Goal: Task Accomplishment & Management: Use online tool/utility

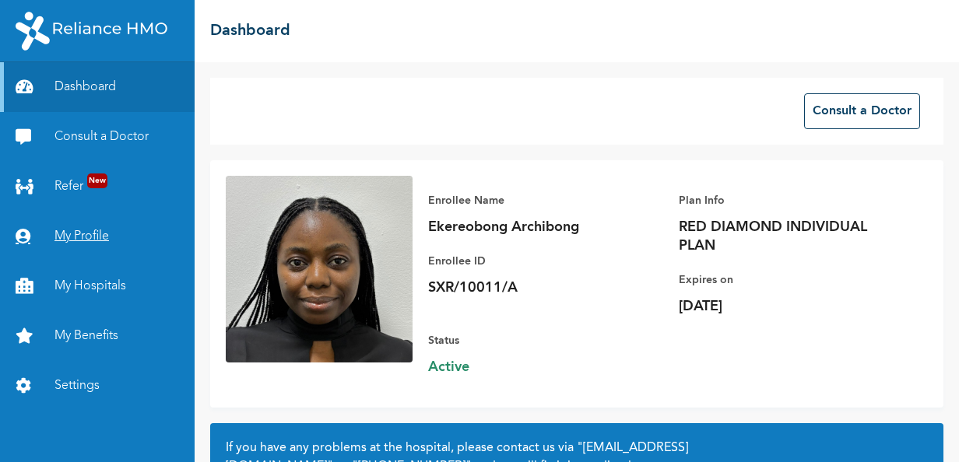
click at [103, 241] on link "My Profile" at bounding box center [97, 237] width 195 height 50
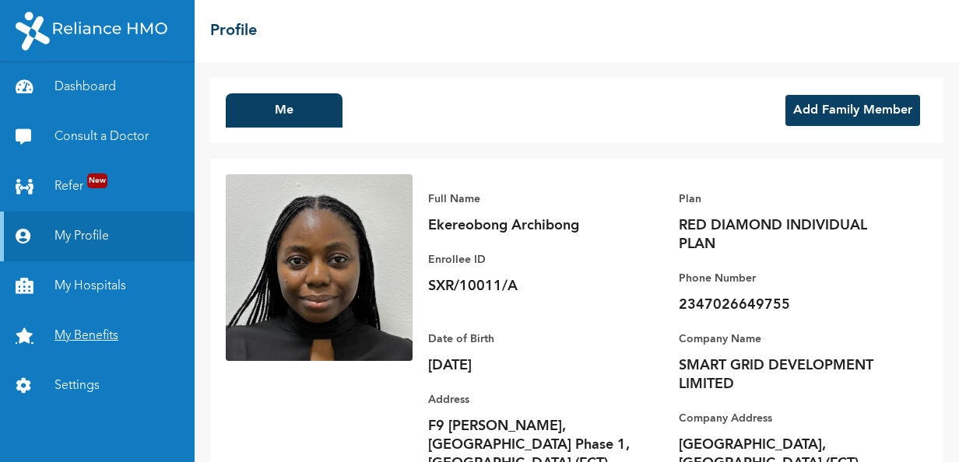
click at [120, 347] on link "My Benefits" at bounding box center [97, 336] width 195 height 50
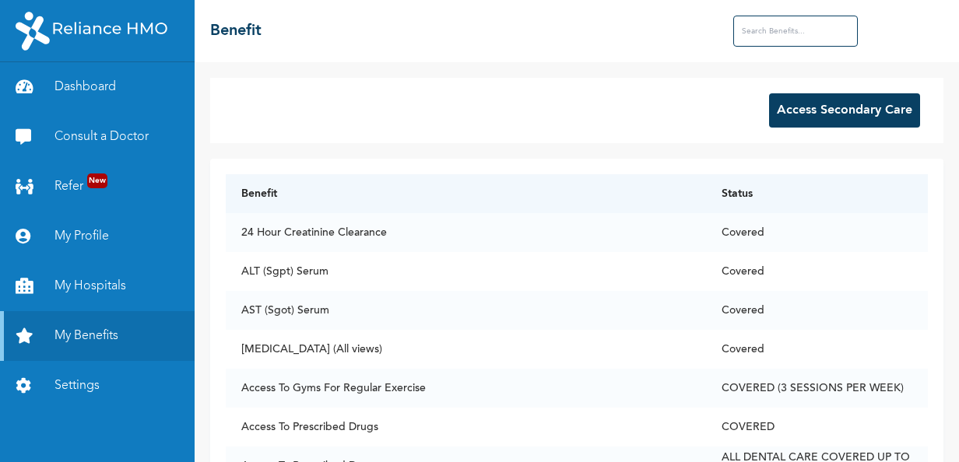
click at [873, 123] on button "Access Secondary Care" at bounding box center [844, 110] width 151 height 34
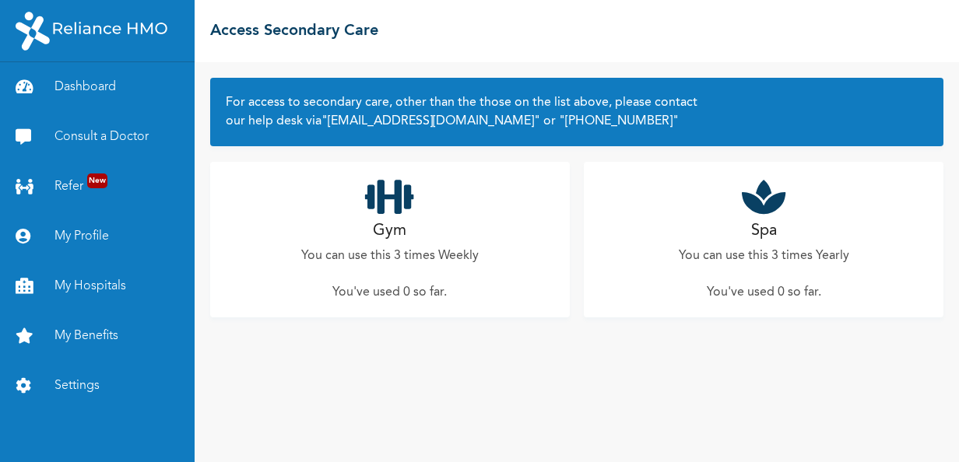
click at [405, 263] on p "You can use this 3 times Weekly" at bounding box center [389, 256] width 177 height 19
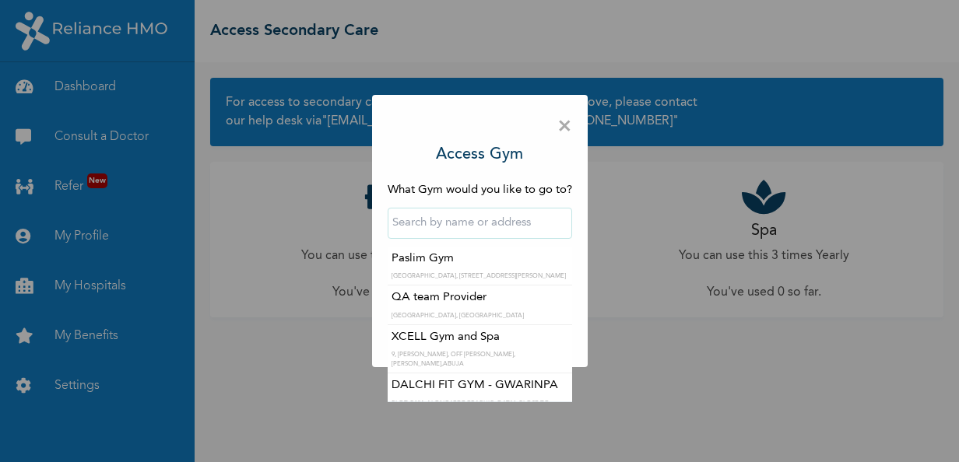
click at [484, 236] on input "text" at bounding box center [480, 223] width 184 height 31
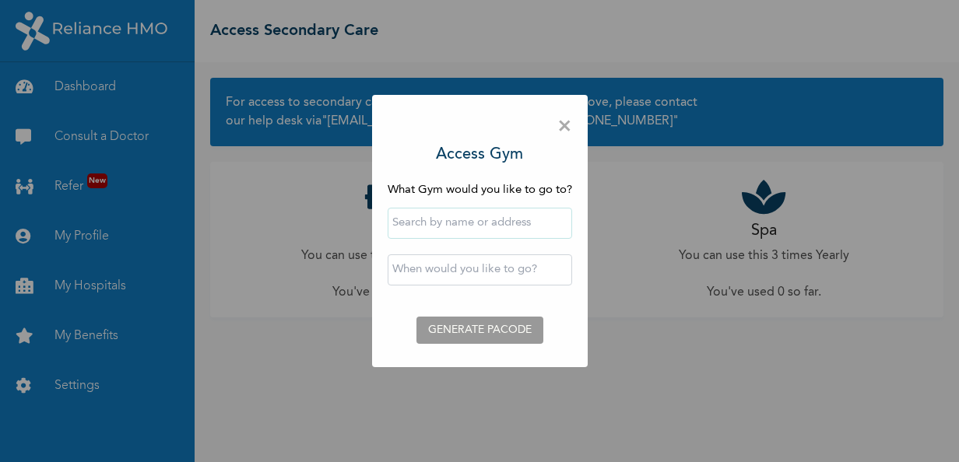
click at [675, 311] on div "× Access Gym What Gym would you like to go to? ‹ [DATE] › Su Mo Tu We Th Fr Sa …" at bounding box center [479, 231] width 959 height 462
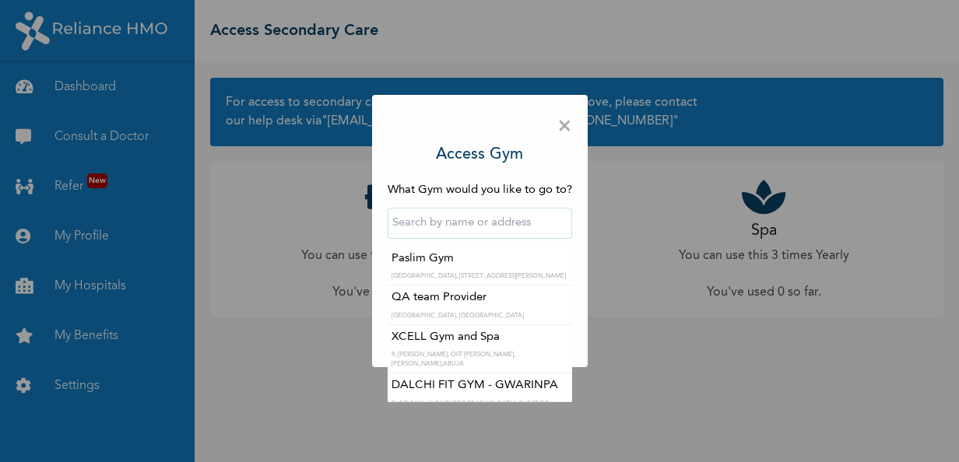
click at [472, 226] on input "text" at bounding box center [480, 223] width 184 height 31
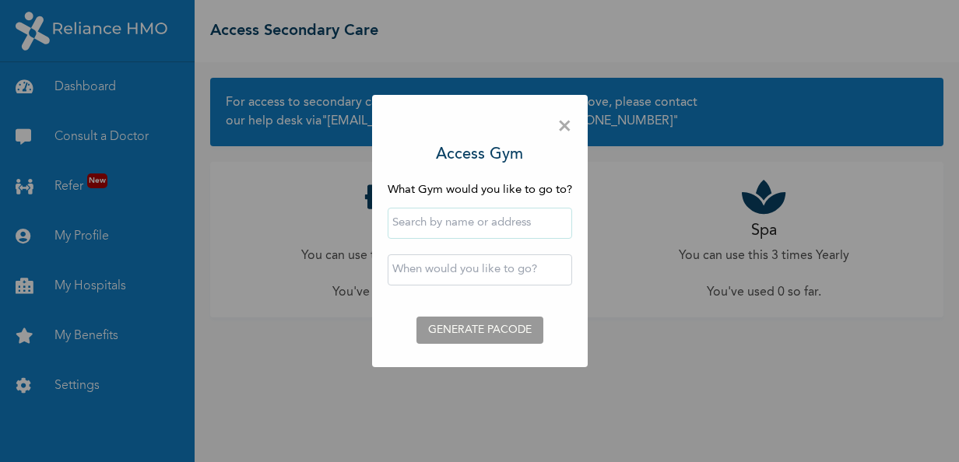
click at [580, 331] on div "× Access Gym What Gym would you like to go to? ‹ [DATE] › Su Mo Tu We Th Fr Sa …" at bounding box center [480, 231] width 216 height 272
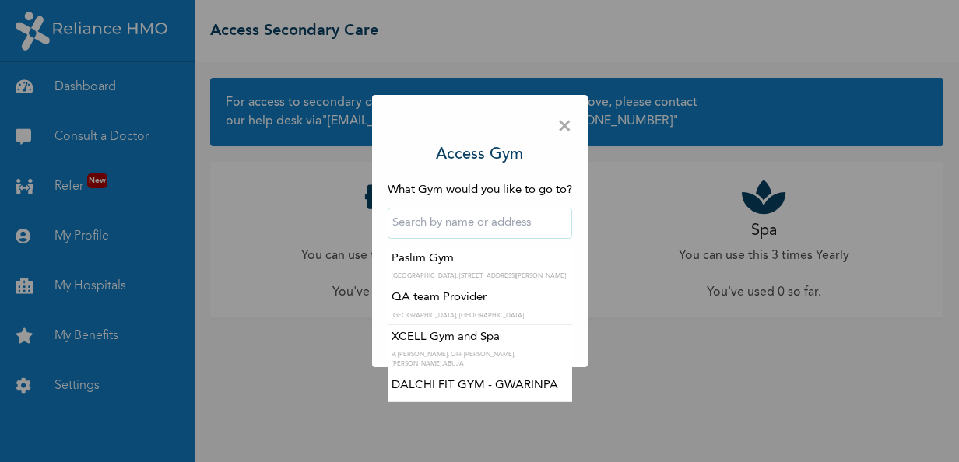
click at [507, 220] on input "text" at bounding box center [480, 223] width 184 height 31
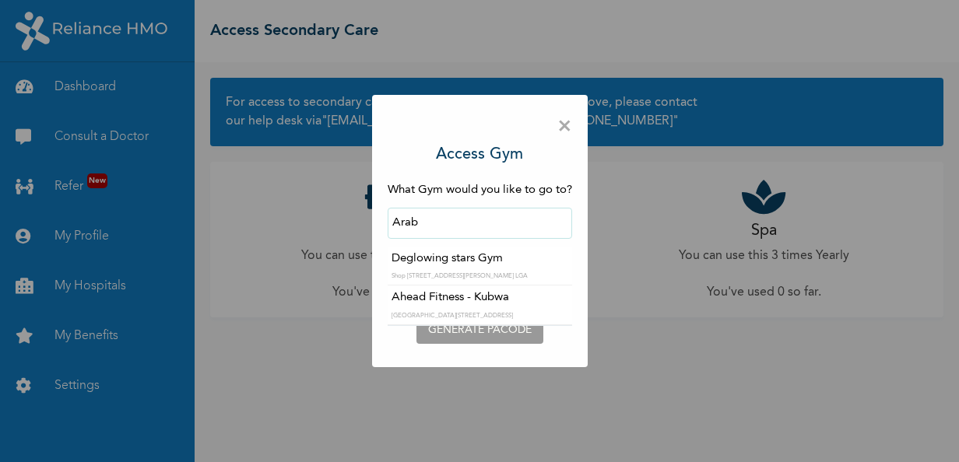
type input "Deglowing stars Gym"
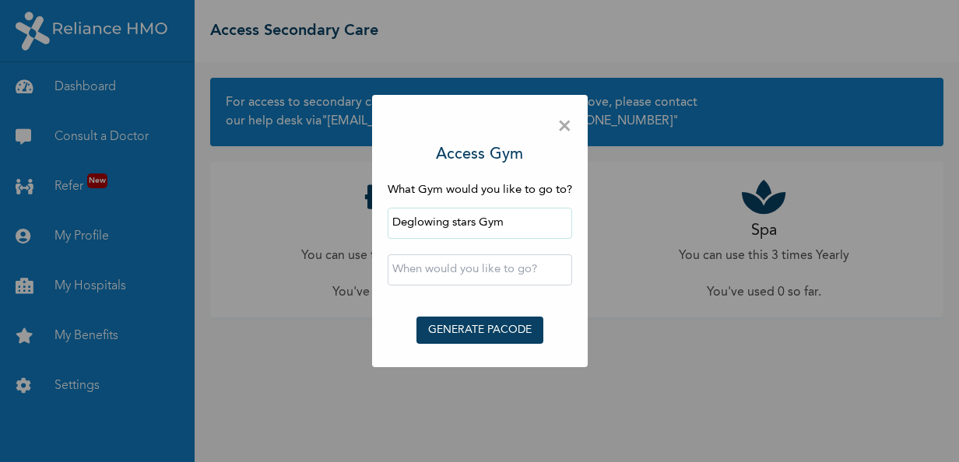
click at [512, 271] on input "text" at bounding box center [480, 269] width 184 height 31
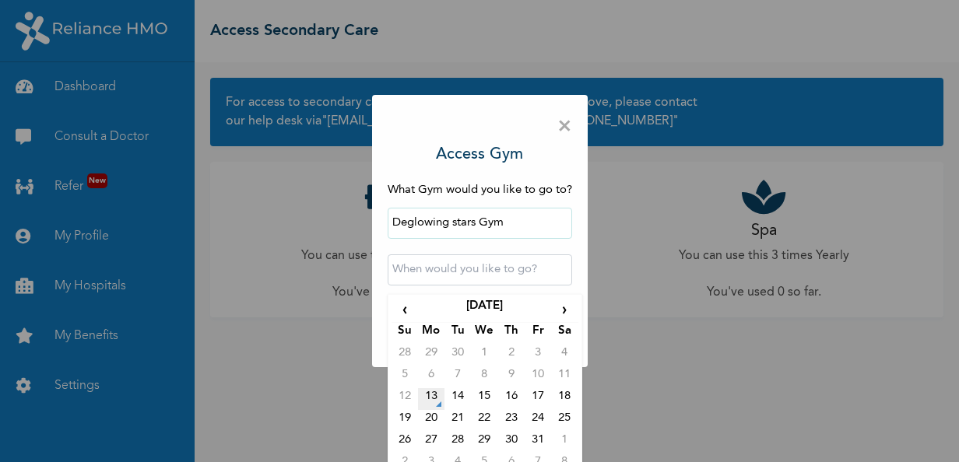
click at [429, 398] on td "13" at bounding box center [431, 399] width 26 height 22
click at [526, 272] on input "[DATE] 12:00 AM" at bounding box center [480, 269] width 184 height 31
click at [479, 262] on input "[DATE] 12:00 AM" at bounding box center [480, 269] width 184 height 31
click at [454, 271] on input "[DATE] 12:00 AM" at bounding box center [480, 269] width 184 height 31
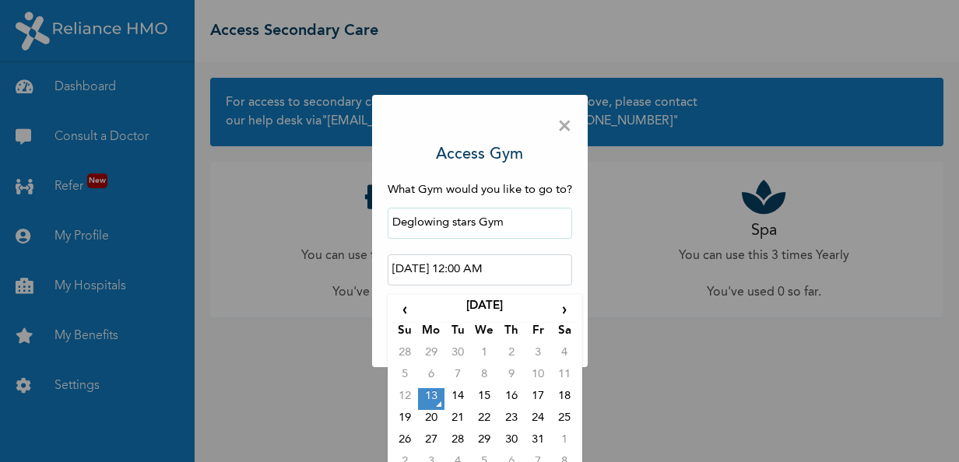
click at [454, 271] on input "[DATE] 12:00 AM" at bounding box center [480, 269] width 184 height 31
drag, startPoint x: 454, startPoint y: 271, endPoint x: 538, endPoint y: 261, distance: 84.6
click at [538, 261] on input "[DATE] 12:00 AM" at bounding box center [480, 269] width 184 height 31
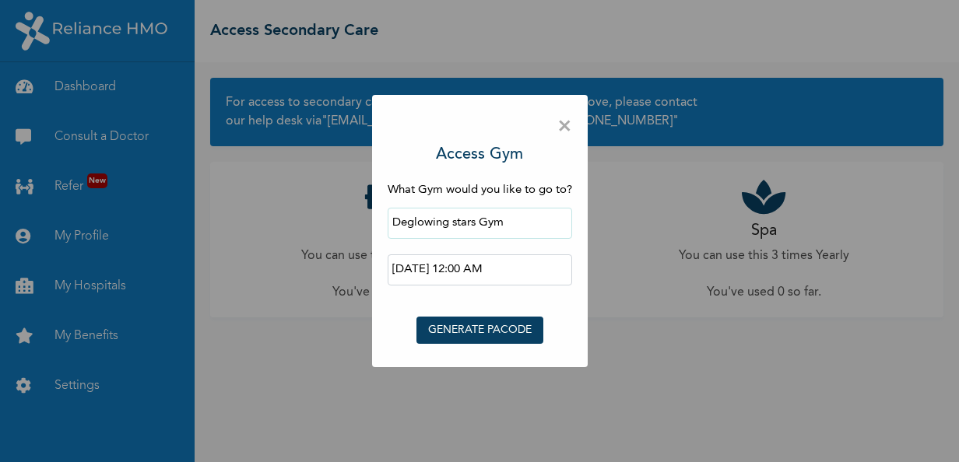
click at [616, 303] on div "× Access Gym What Gym would you like to go to? Deglowing stars Gym [DATE] 12:00…" at bounding box center [479, 231] width 959 height 462
click at [495, 268] on input "[DATE] 12:00 AM" at bounding box center [480, 269] width 184 height 31
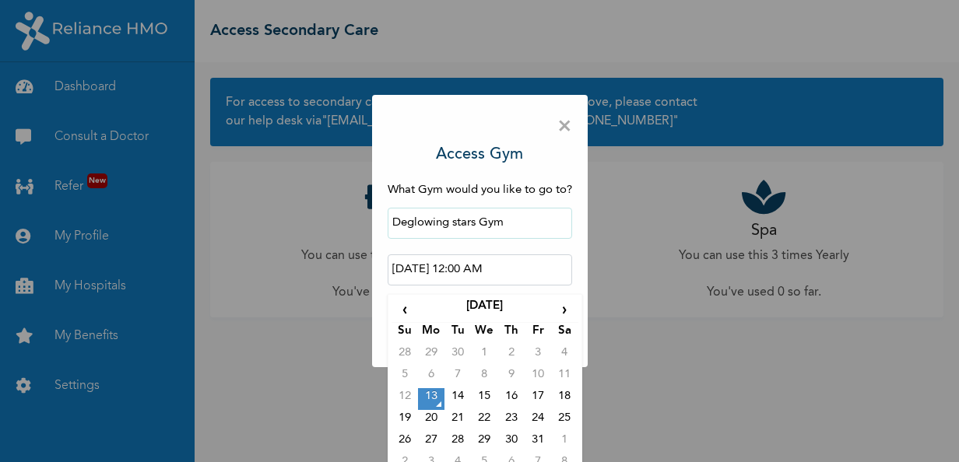
click at [424, 391] on td "13" at bounding box center [431, 399] width 26 height 22
click at [499, 258] on input "[DATE] 12:00 AM" at bounding box center [480, 269] width 184 height 31
click at [498, 268] on input "[DATE] 12:00 AM" at bounding box center [480, 269] width 184 height 31
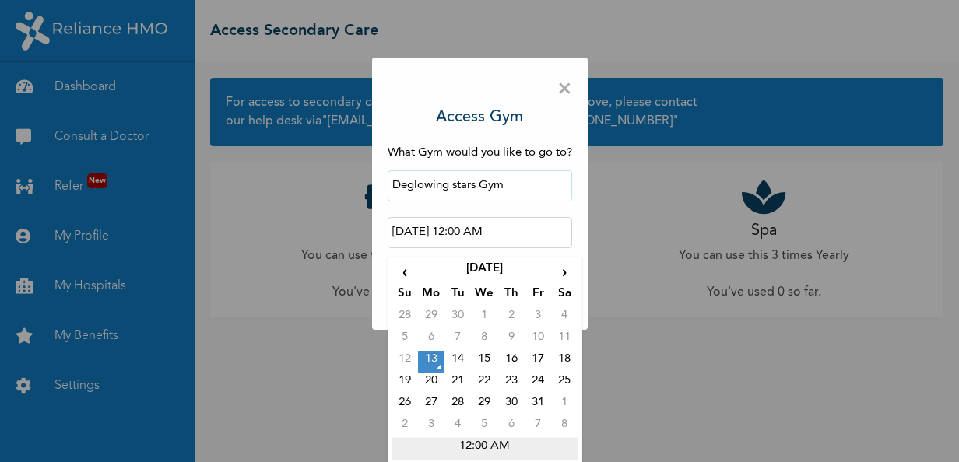
click at [487, 447] on td "12:00 AM" at bounding box center [484, 449] width 187 height 22
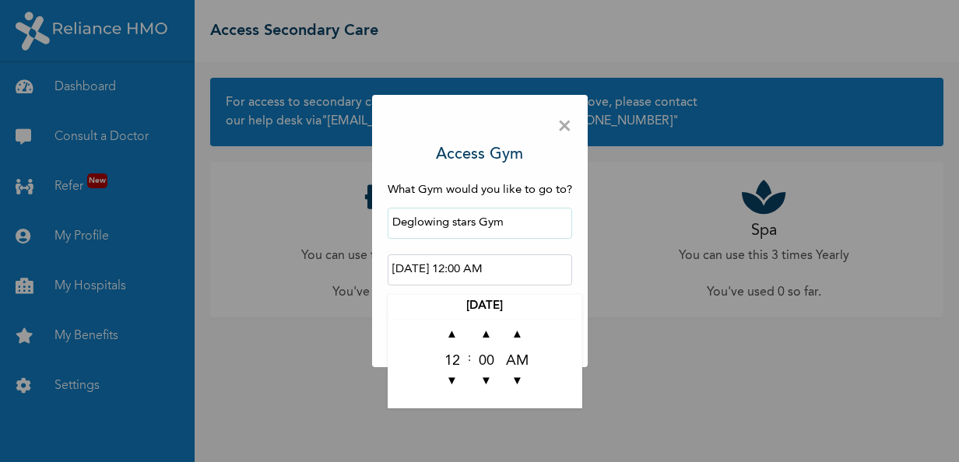
scroll to position [0, 0]
click at [461, 330] on span "▲" at bounding box center [452, 335] width 31 height 31
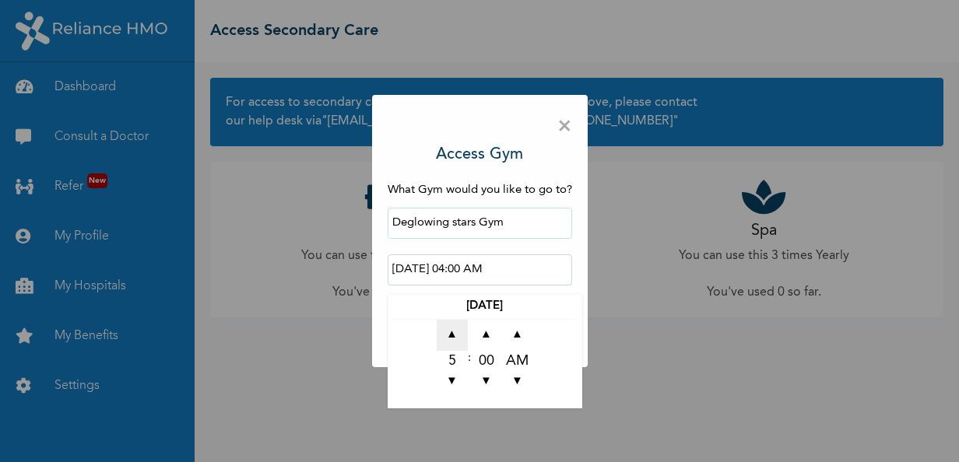
click at [461, 330] on span "▲" at bounding box center [452, 335] width 31 height 31
click at [462, 386] on span "▼" at bounding box center [452, 382] width 31 height 31
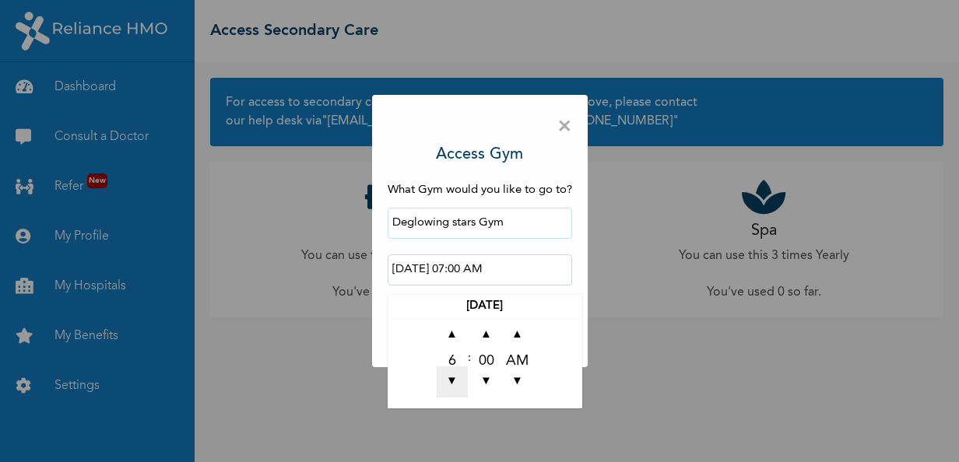
click at [462, 386] on span "▼" at bounding box center [452, 382] width 31 height 31
click at [488, 338] on span "▲" at bounding box center [486, 335] width 31 height 31
click at [492, 380] on span "▼" at bounding box center [486, 382] width 31 height 31
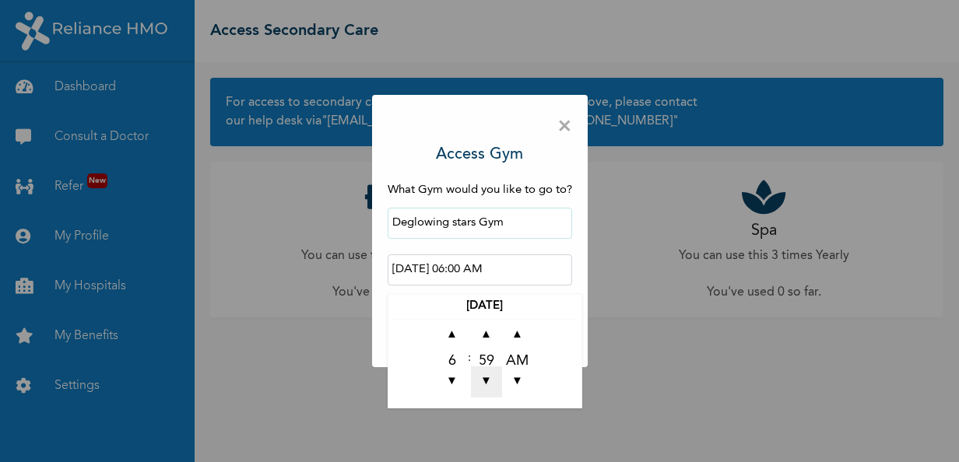
click at [492, 380] on span "▼" at bounding box center [486, 382] width 31 height 31
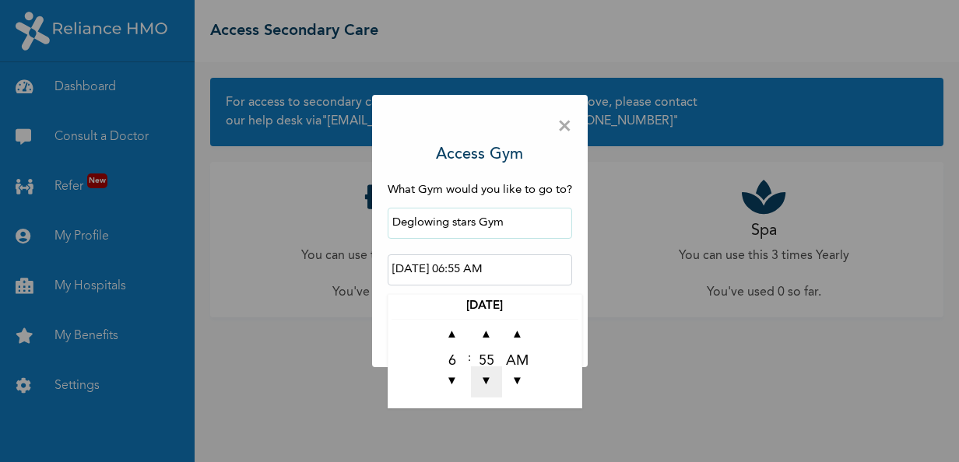
click at [492, 380] on span "▼" at bounding box center [486, 382] width 31 height 31
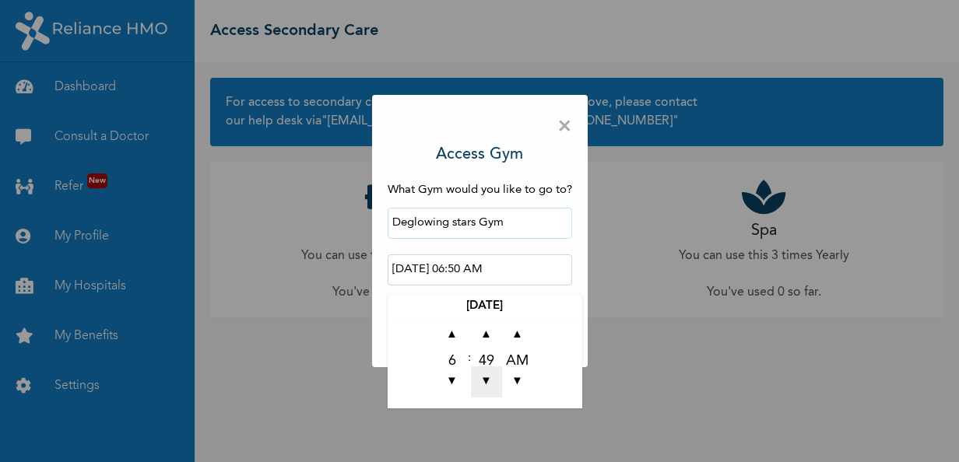
click at [492, 380] on span "▼" at bounding box center [486, 382] width 31 height 31
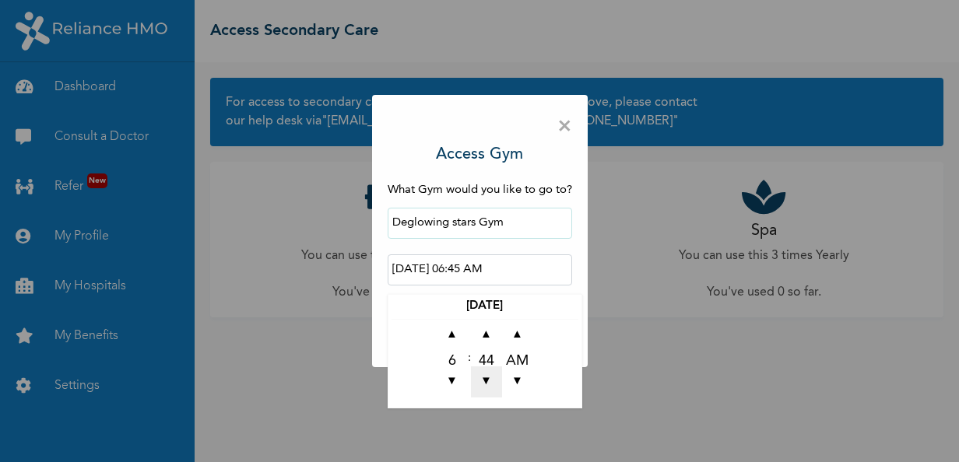
click at [492, 380] on span "▼" at bounding box center [486, 382] width 31 height 31
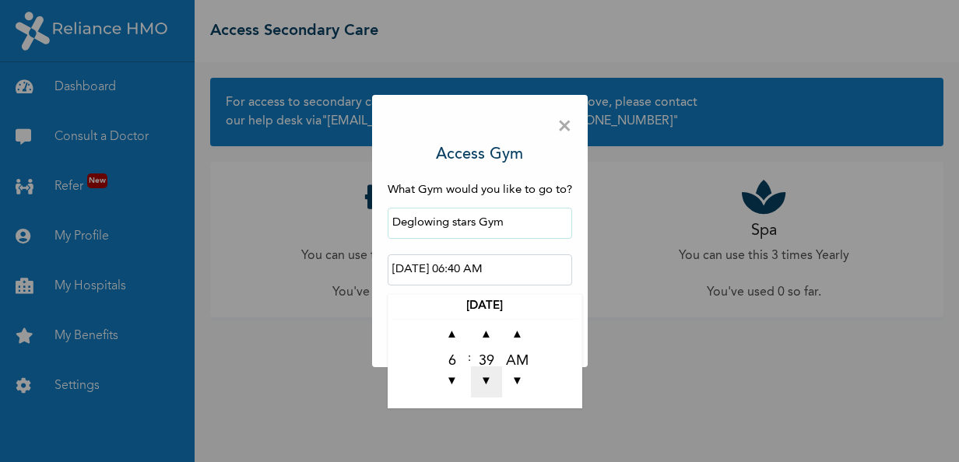
click at [492, 380] on span "▼" at bounding box center [486, 382] width 31 height 31
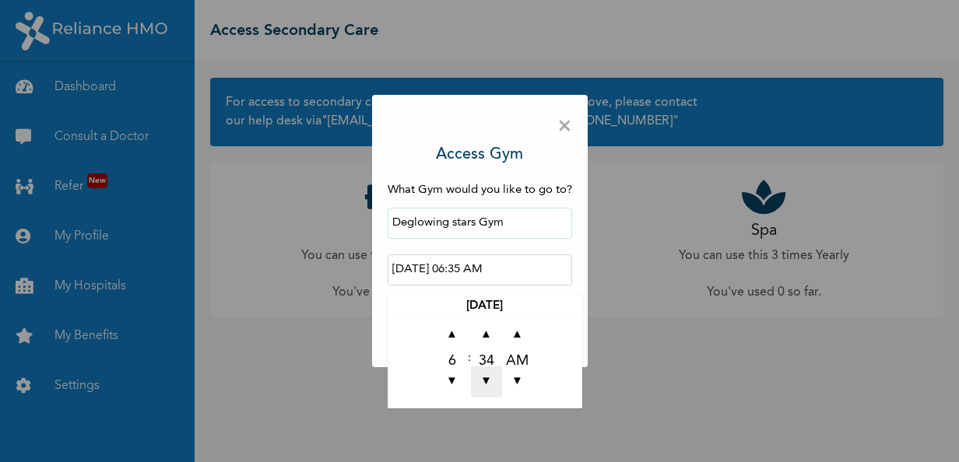
click at [492, 380] on span "▼" at bounding box center [486, 382] width 31 height 31
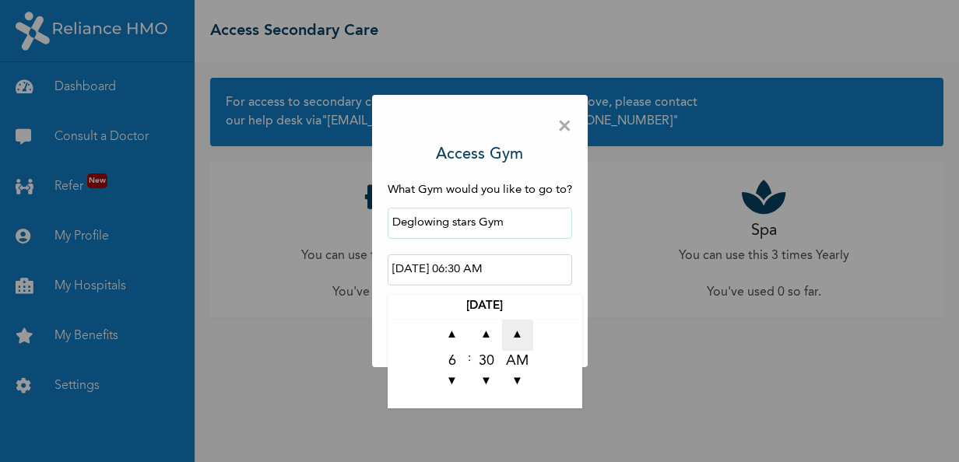
click at [524, 328] on span "▲" at bounding box center [517, 335] width 31 height 31
click at [526, 384] on span "▼" at bounding box center [517, 382] width 31 height 31
type input "[DATE] 06:30 PM"
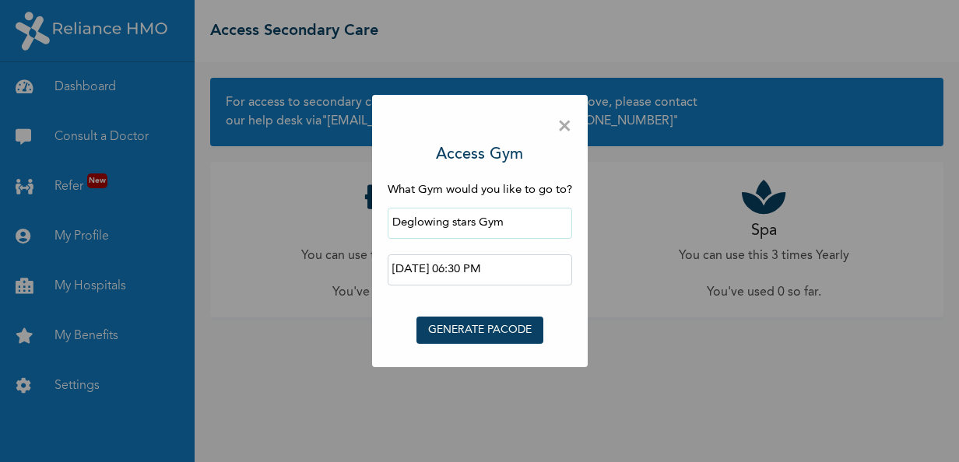
click at [364, 364] on div "× Access Gym What Gym would you like to go to? Deglowing stars Gym [DATE] 06:30…" at bounding box center [479, 231] width 959 height 462
click at [458, 330] on button "GENERATE PACODE" at bounding box center [479, 330] width 127 height 27
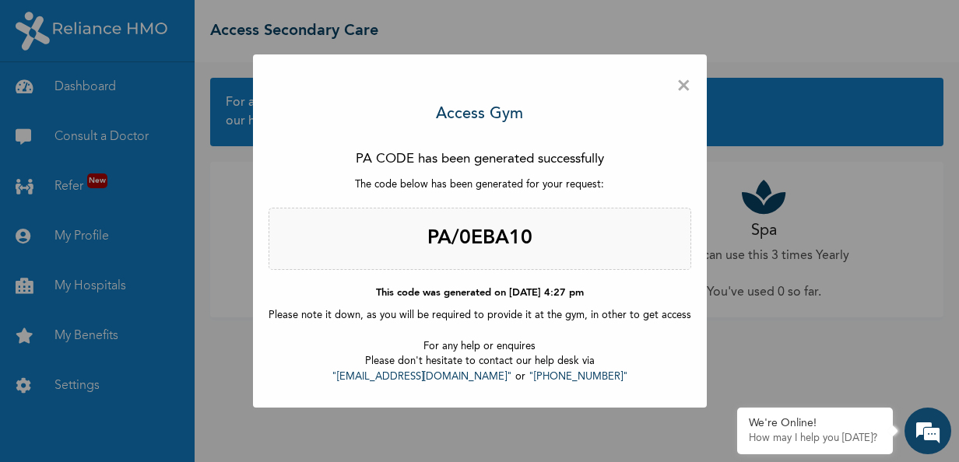
click at [510, 244] on h2 "PA/0EBA10" at bounding box center [479, 239] width 423 height 62
drag, startPoint x: 510, startPoint y: 244, endPoint x: 433, endPoint y: 244, distance: 77.8
click at [433, 244] on h2 "PA/0EBA10" at bounding box center [479, 239] width 423 height 62
drag, startPoint x: 433, startPoint y: 244, endPoint x: 497, endPoint y: 250, distance: 64.9
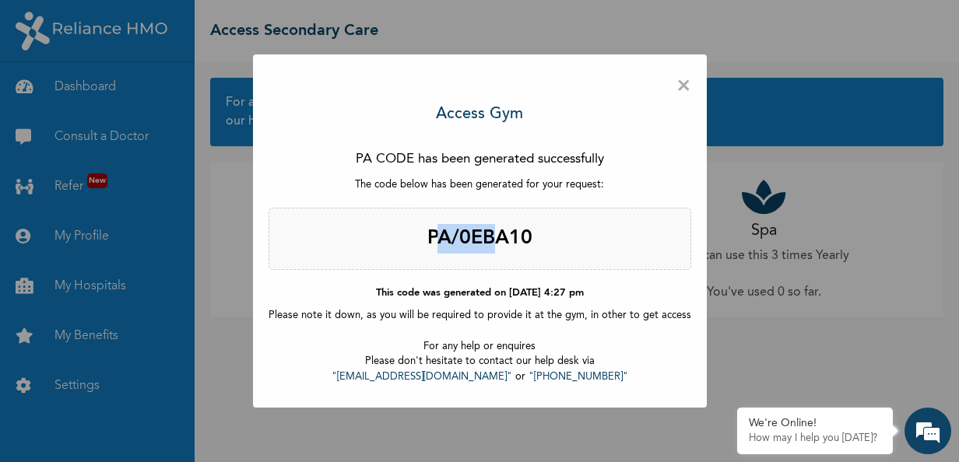
click at [497, 250] on h2 "PA/0EBA10" at bounding box center [479, 239] width 423 height 62
drag, startPoint x: 497, startPoint y: 250, endPoint x: 554, endPoint y: 268, distance: 59.6
click at [554, 268] on h2 "PA/0EBA10" at bounding box center [479, 239] width 423 height 62
drag, startPoint x: 557, startPoint y: 240, endPoint x: 395, endPoint y: 244, distance: 161.9
click at [395, 244] on h2 "PA/0EBA10" at bounding box center [479, 239] width 423 height 62
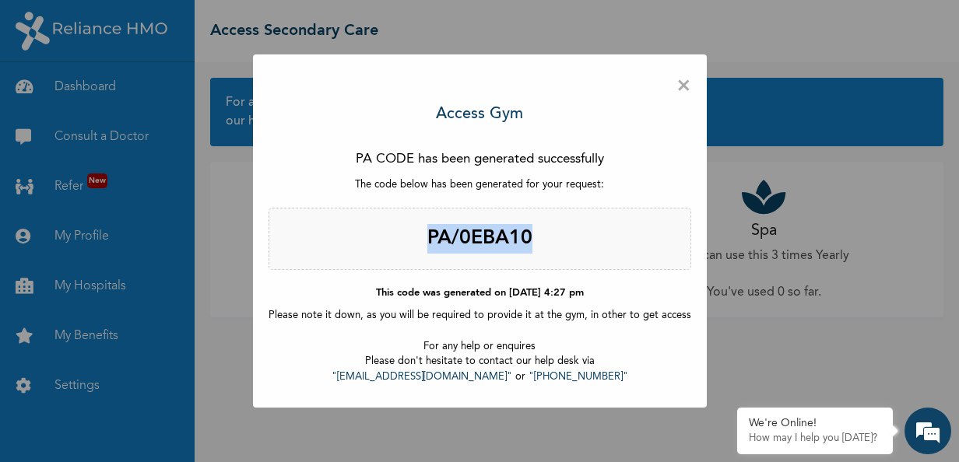
copy h2 "PA/0EBA10"
